Goal: Information Seeking & Learning: Understand process/instructions

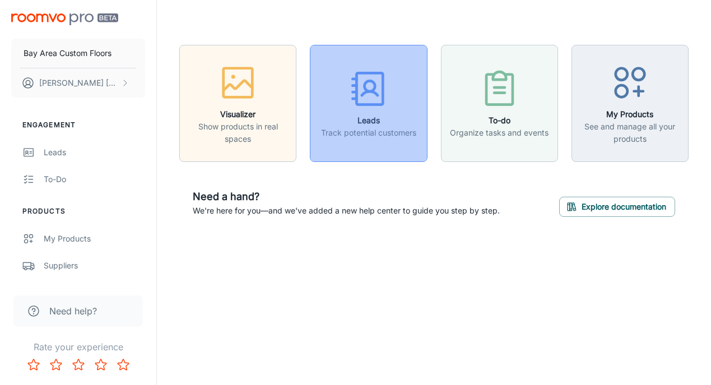
click at [366, 125] on h6 "Leads" at bounding box center [368, 120] width 95 height 12
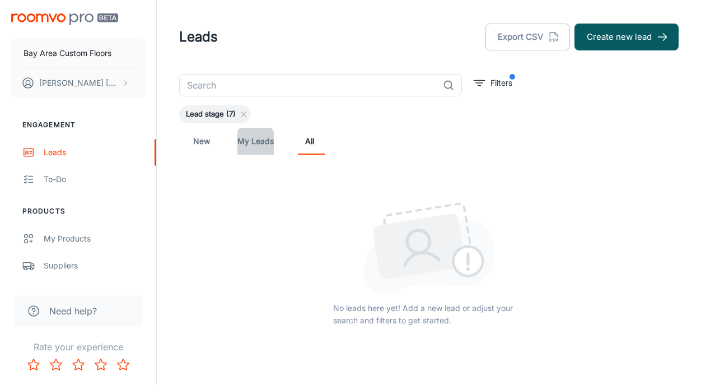
click at [255, 137] on link "My Leads" at bounding box center [255, 141] width 36 height 27
click at [190, 138] on link "New" at bounding box center [201, 141] width 27 height 27
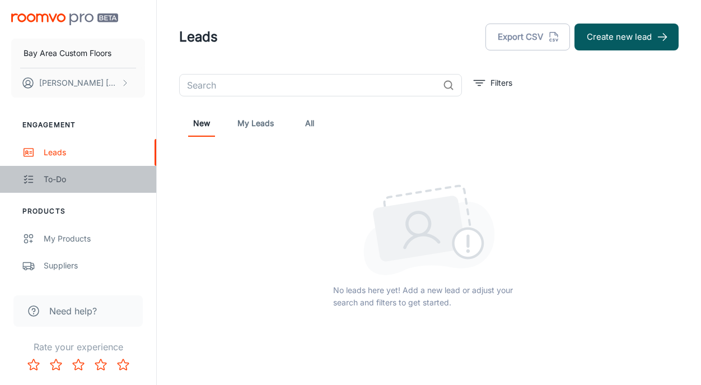
click at [57, 175] on div "To-do" at bounding box center [94, 179] width 101 height 12
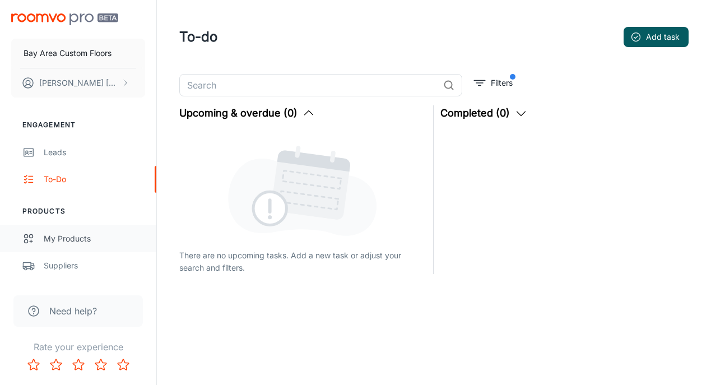
click at [64, 236] on div "My Products" at bounding box center [94, 238] width 101 height 12
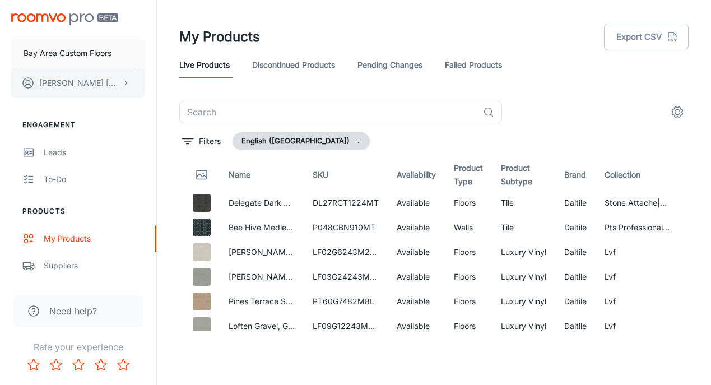
click at [59, 84] on p "[PERSON_NAME]" at bounding box center [78, 83] width 79 height 12
click at [59, 84] on div at bounding box center [355, 192] width 711 height 385
click at [54, 50] on p "Bay Area Custom Floors" at bounding box center [68, 53] width 88 height 12
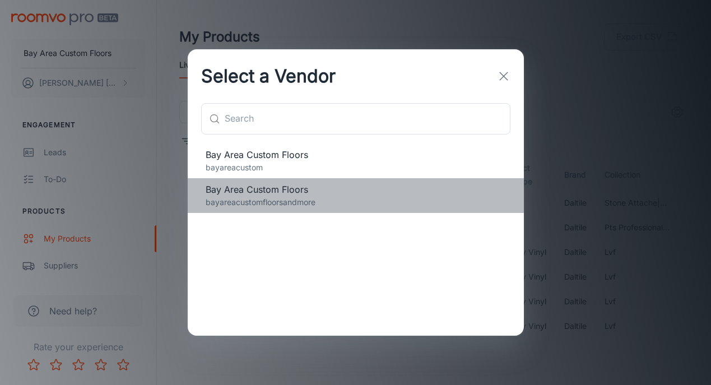
click at [232, 202] on p "bayareacustomfloorsandmore" at bounding box center [356, 202] width 300 height 12
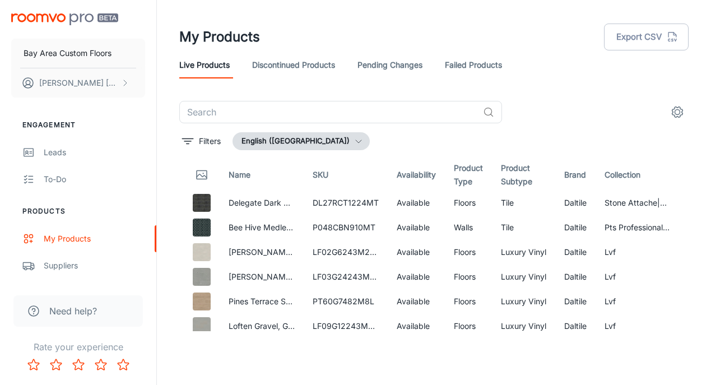
click at [35, 17] on img "scrollable content" at bounding box center [64, 19] width 107 height 12
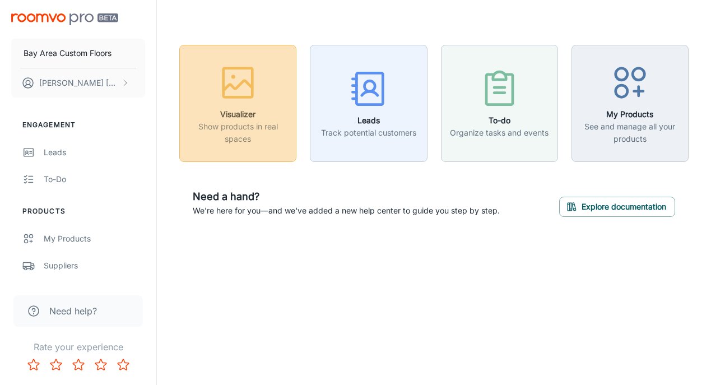
click at [232, 128] on p "Show products in real spaces" at bounding box center [238, 132] width 102 height 25
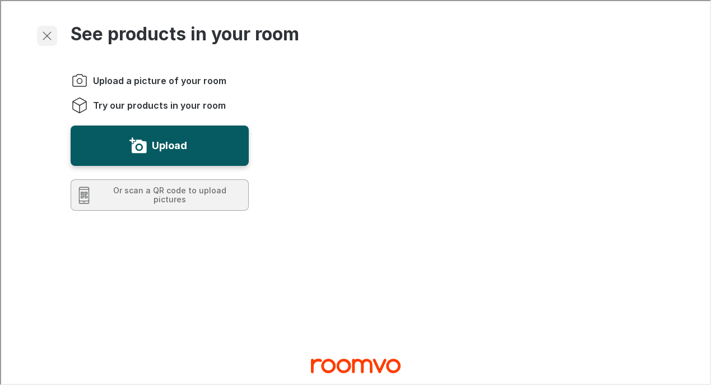
click at [48, 35] on icon "Exit visualizer" at bounding box center [45, 34] width 13 height 13
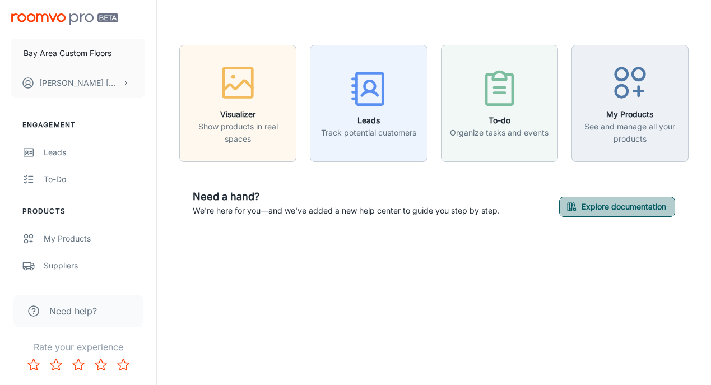
click at [614, 205] on button "Explore documentation" at bounding box center [617, 207] width 116 height 20
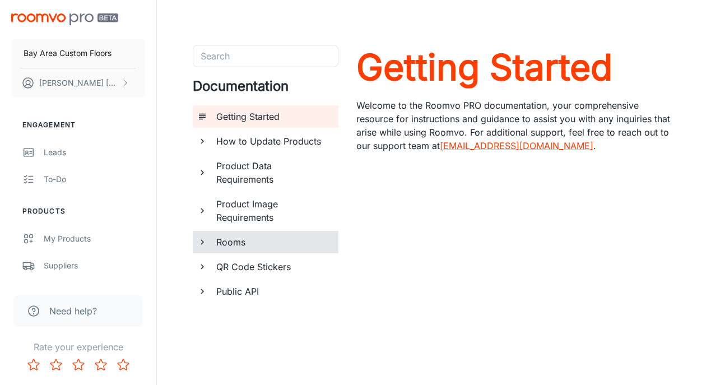
click at [230, 242] on h6 "Rooms" at bounding box center [272, 241] width 113 height 13
click at [234, 269] on h6 "Custom Rooms" at bounding box center [278, 266] width 104 height 13
